Goal: Use online tool/utility: Utilize a website feature to perform a specific function

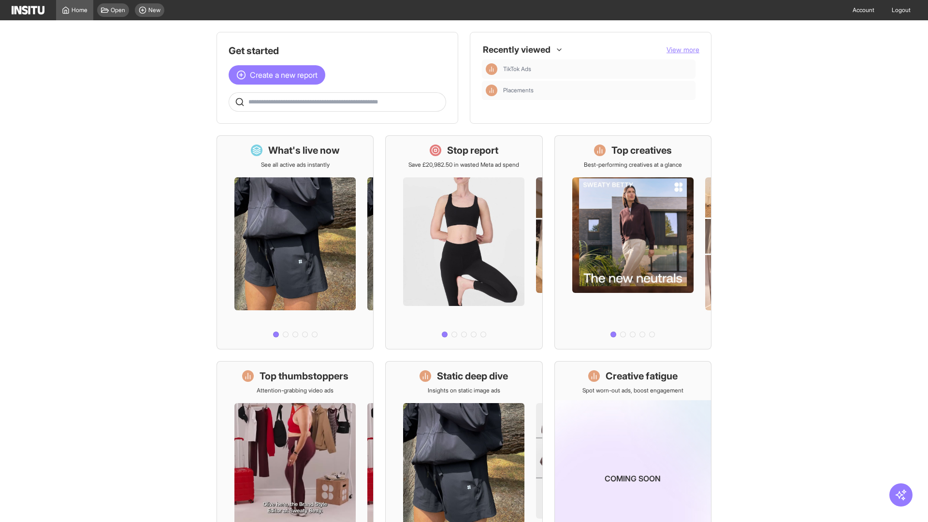
scroll to position [45, 0]
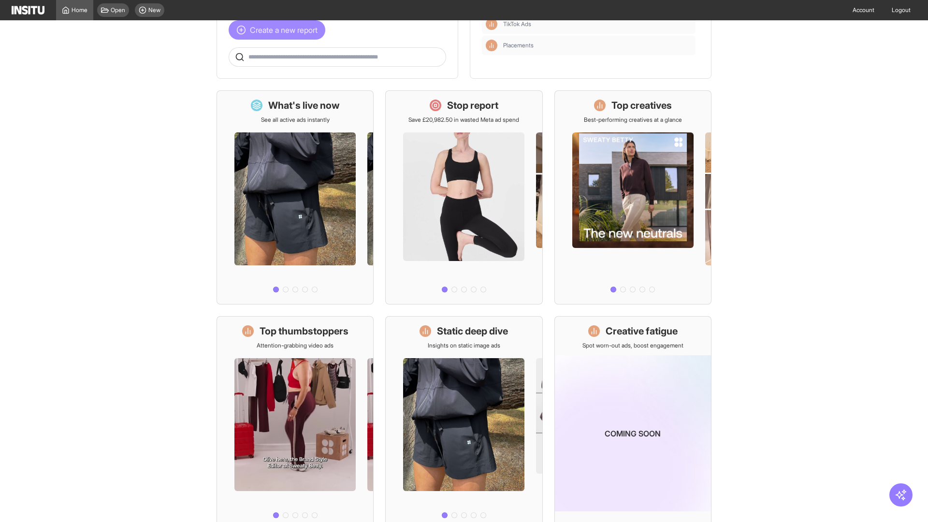
click at [279, 30] on span "Create a new report" at bounding box center [284, 30] width 68 height 12
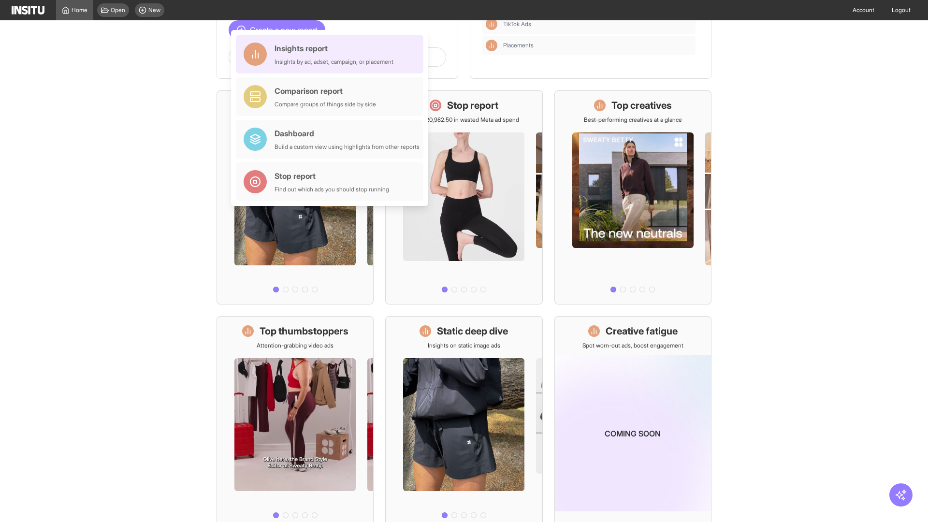
click at [332, 54] on div "Insights report Insights by ad, adset, campaign, or placement" at bounding box center [333, 54] width 119 height 23
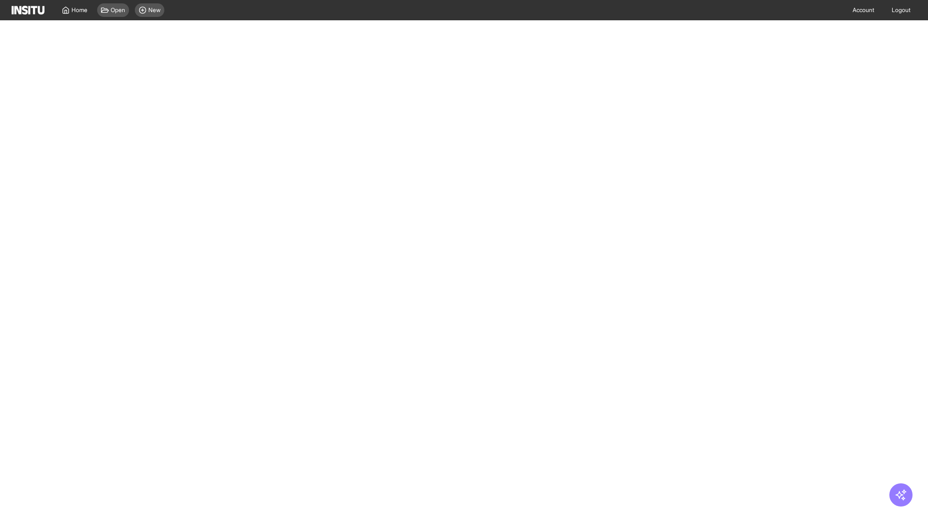
select select "**"
